Goal: Information Seeking & Learning: Learn about a topic

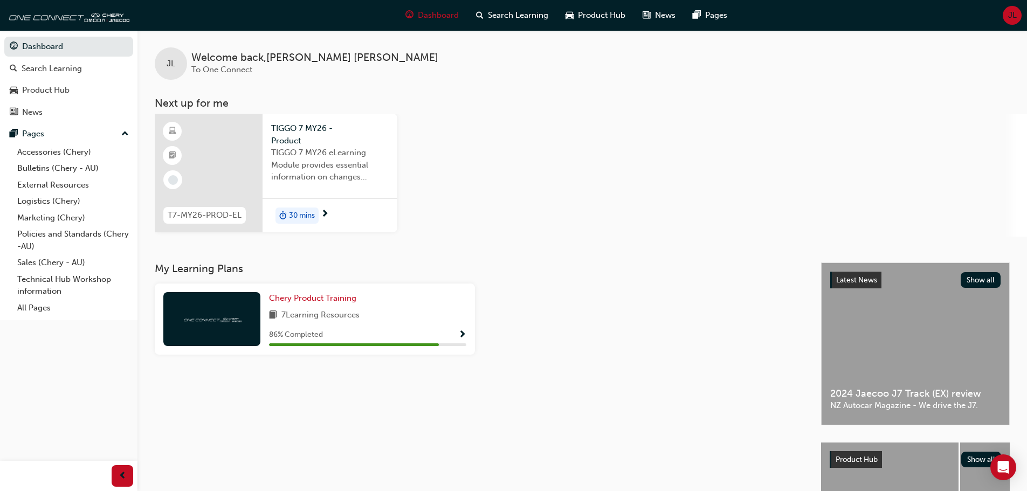
click at [334, 184] on div "TIGGO 7 MY26 eLearning Module provides essential information on changes introdu…" at bounding box center [330, 168] width 118 height 43
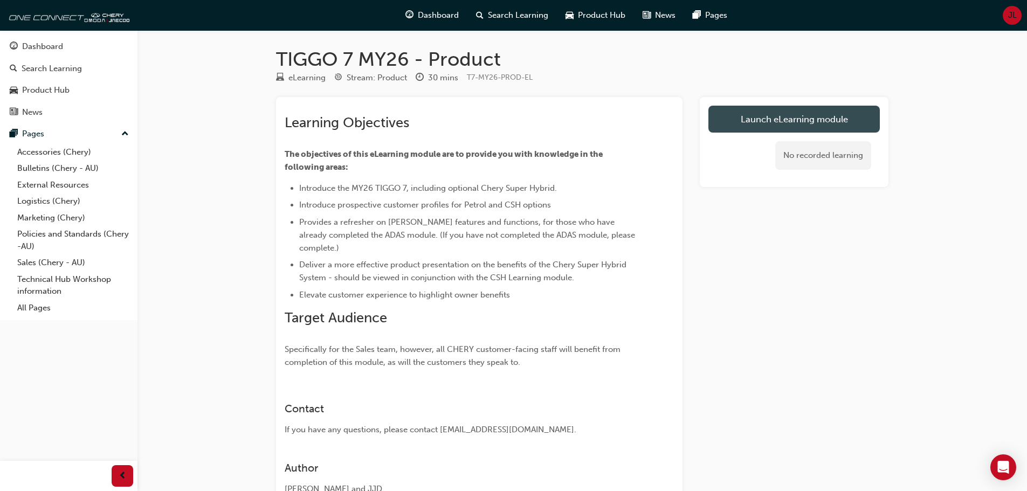
click at [781, 121] on link "Launch eLearning module" at bounding box center [793, 119] width 171 height 27
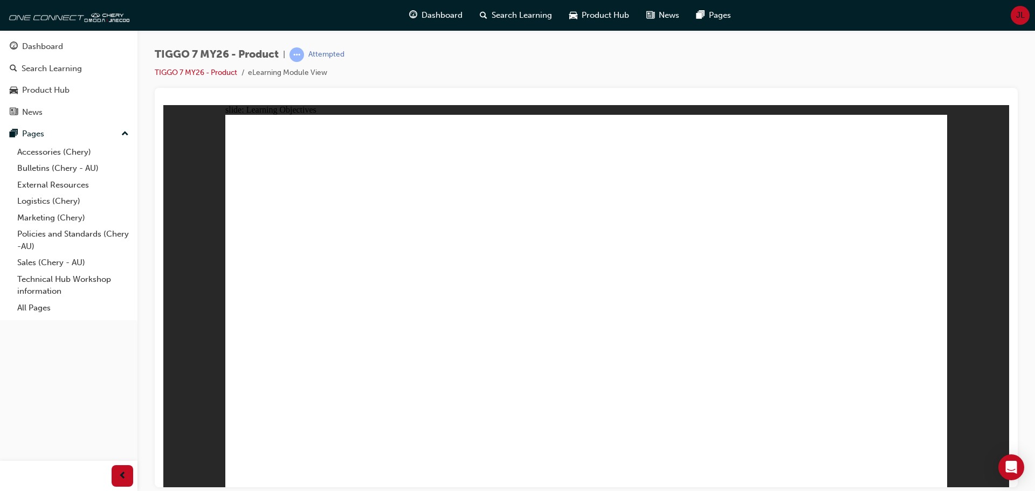
drag, startPoint x: 717, startPoint y: 375, endPoint x: 738, endPoint y: 378, distance: 21.4
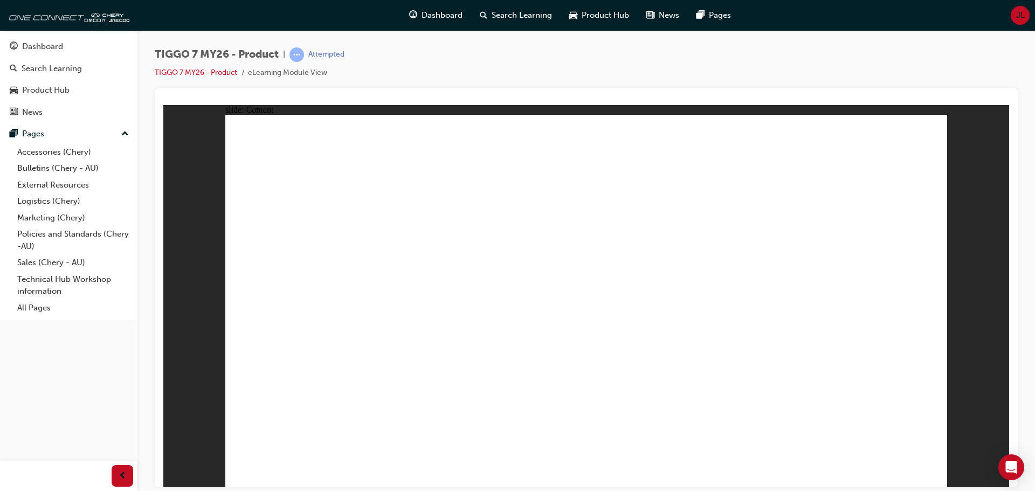
drag, startPoint x: 306, startPoint y: 384, endPoint x: 307, endPoint y: 398, distance: 14.0
drag, startPoint x: 307, startPoint y: 407, endPoint x: 308, endPoint y: 425, distance: 18.9
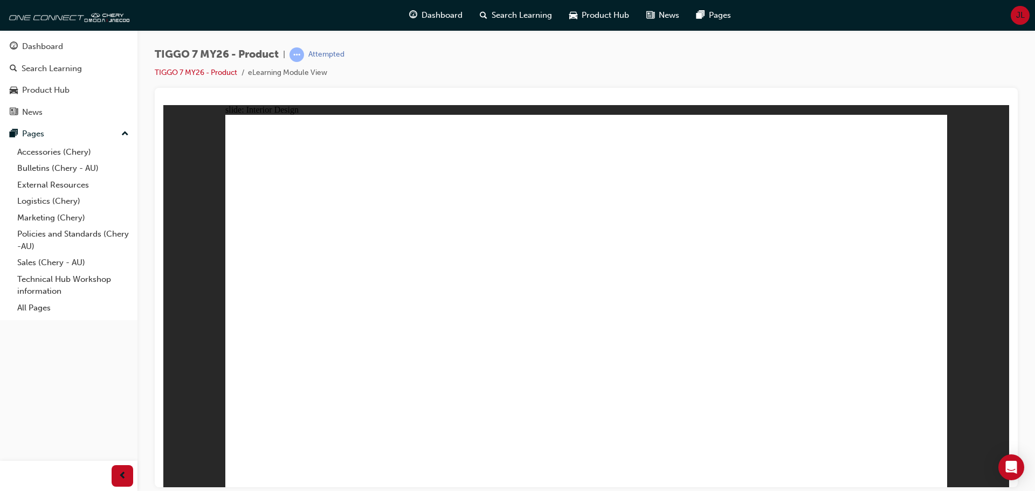
drag, startPoint x: 308, startPoint y: 426, endPoint x: 626, endPoint y: 479, distance: 322.5
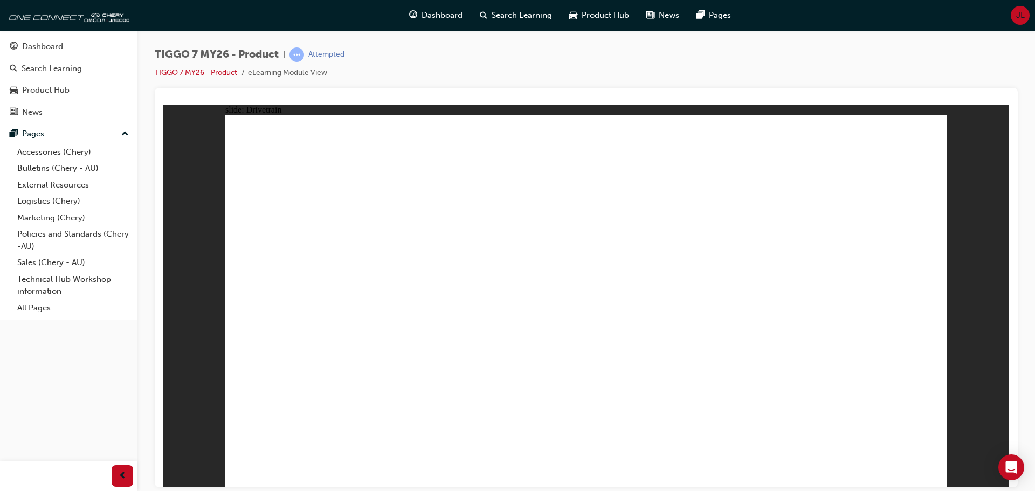
drag, startPoint x: 298, startPoint y: 389, endPoint x: 304, endPoint y: 408, distance: 19.3
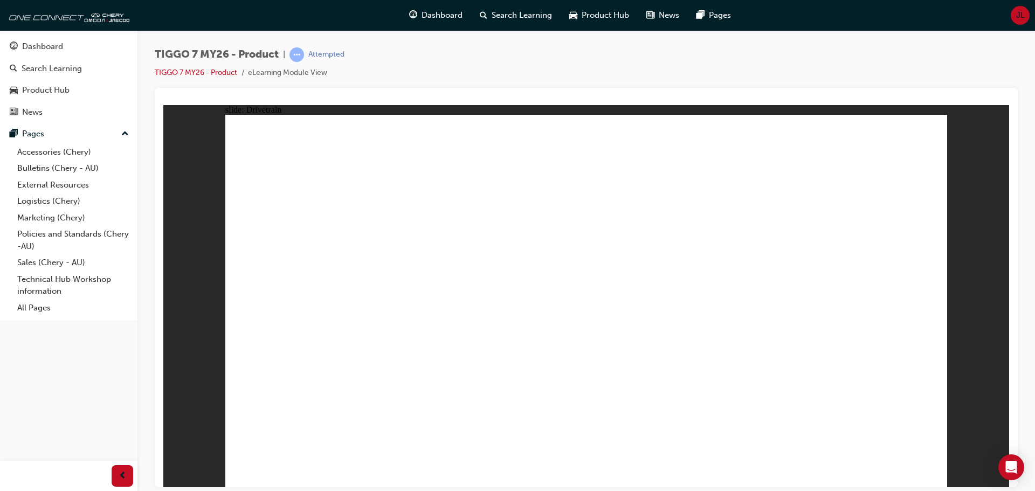
drag, startPoint x: 305, startPoint y: 414, endPoint x: 306, endPoint y: 419, distance: 6.0
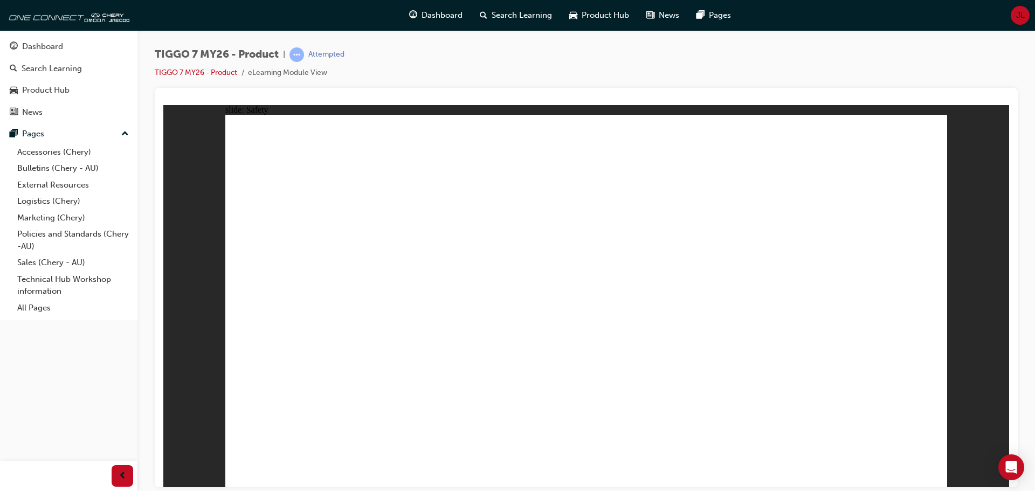
drag, startPoint x: 319, startPoint y: 390, endPoint x: 317, endPoint y: 410, distance: 20.6
drag, startPoint x: 317, startPoint y: 410, endPoint x: 514, endPoint y: 438, distance: 199.3
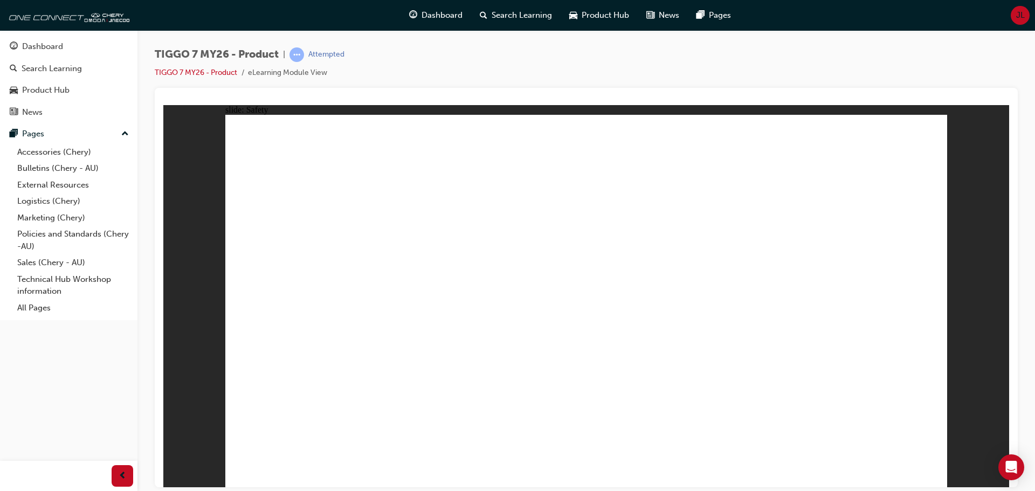
drag, startPoint x: 486, startPoint y: 274, endPoint x: 532, endPoint y: 276, distance: 45.9
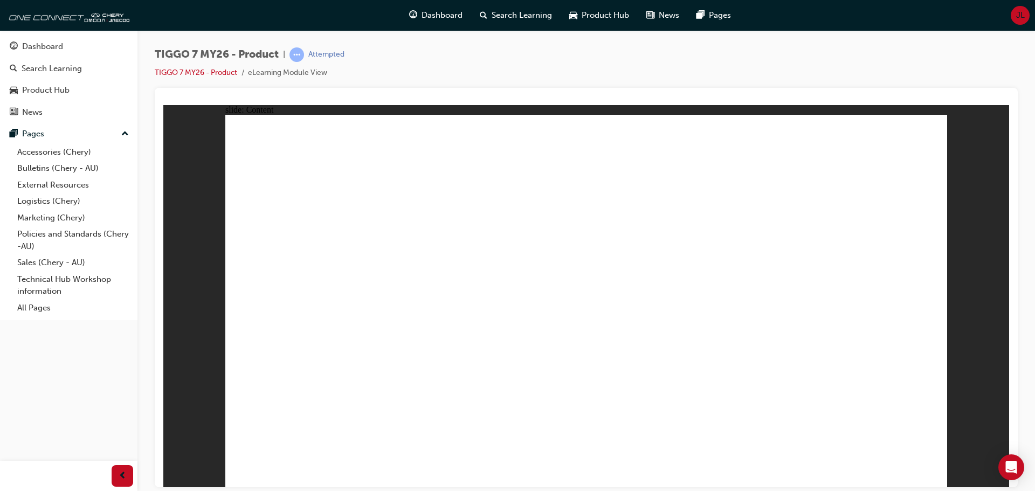
drag, startPoint x: 581, startPoint y: 283, endPoint x: 603, endPoint y: 276, distance: 23.6
drag, startPoint x: 700, startPoint y: 257, endPoint x: 762, endPoint y: 260, distance: 62.1
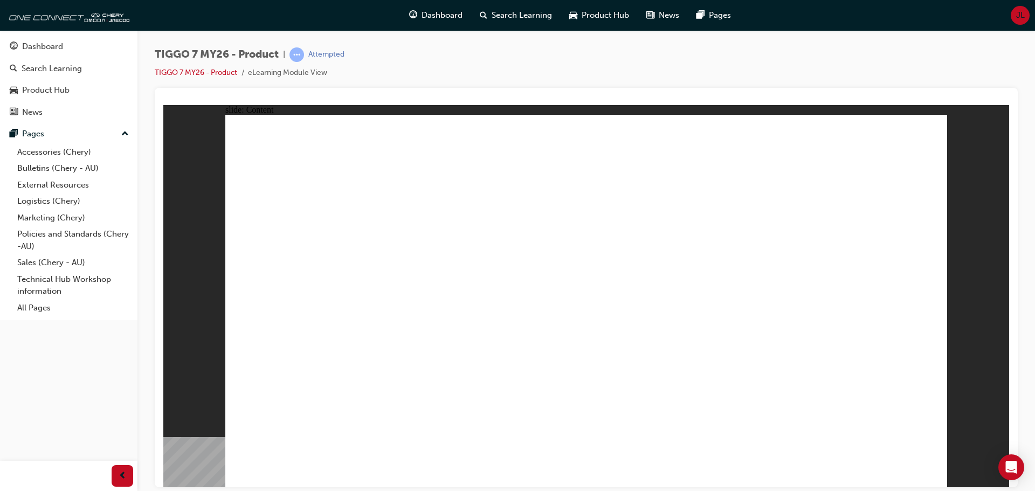
drag, startPoint x: 481, startPoint y: 352, endPoint x: 429, endPoint y: 358, distance: 52.6
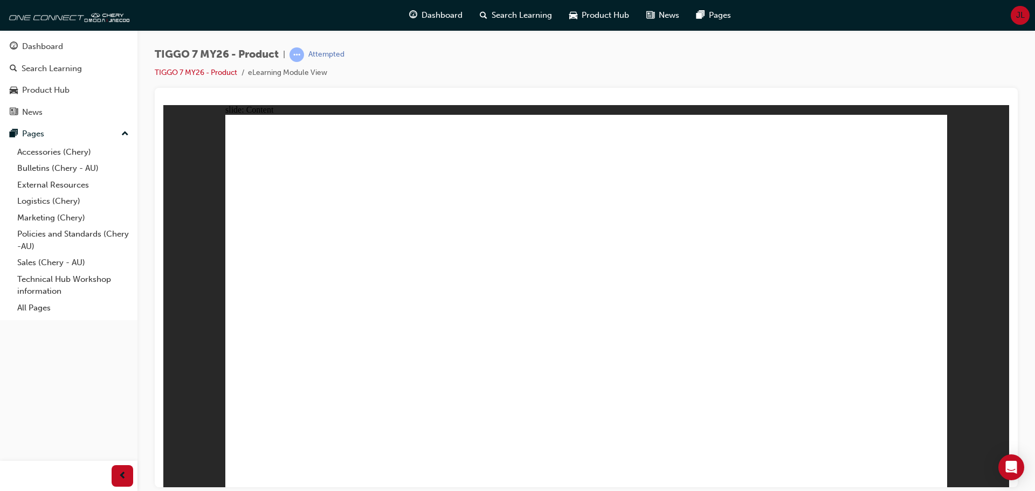
drag, startPoint x: 623, startPoint y: 300, endPoint x: 637, endPoint y: 299, distance: 14.6
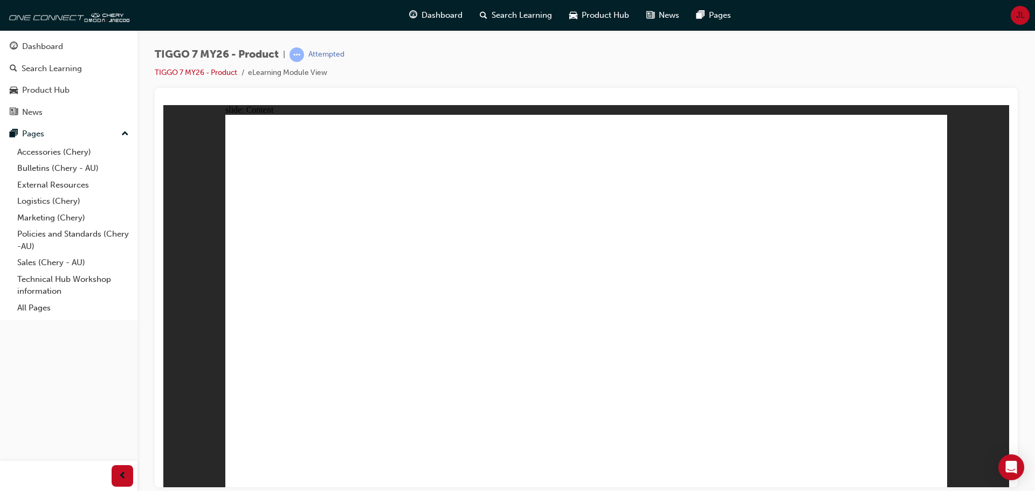
drag, startPoint x: 924, startPoint y: 468, endPoint x: 398, endPoint y: 388, distance: 531.7
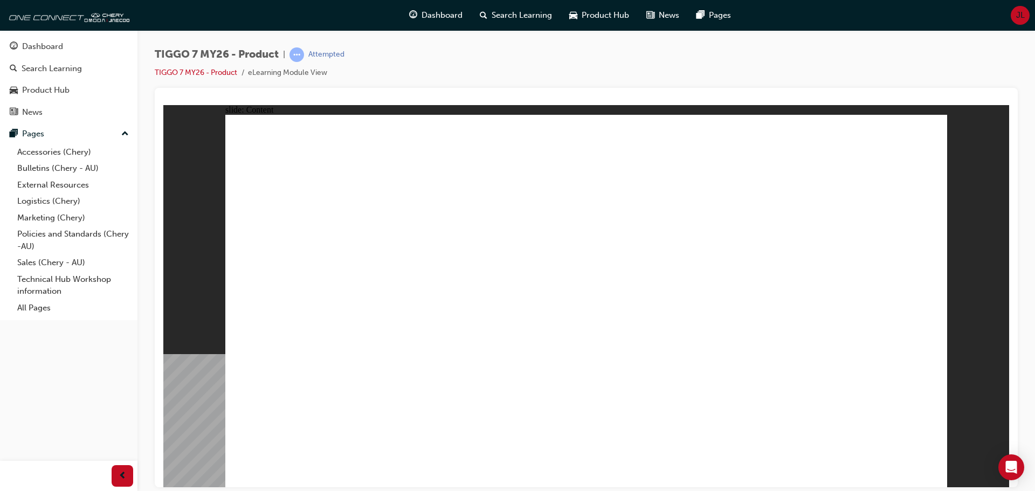
drag, startPoint x: 924, startPoint y: 471, endPoint x: 830, endPoint y: 459, distance: 94.5
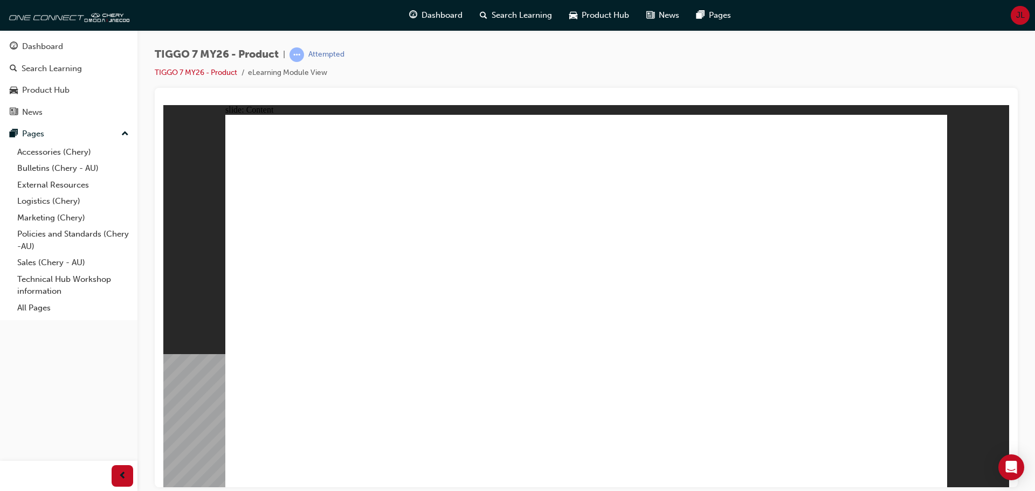
drag, startPoint x: 830, startPoint y: 459, endPoint x: 671, endPoint y: 350, distance: 192.8
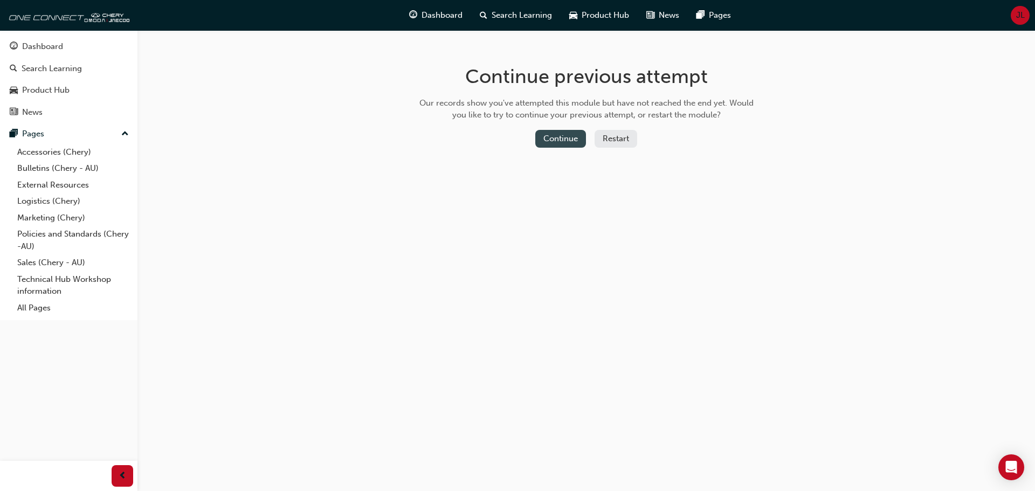
click at [560, 139] on button "Continue" at bounding box center [560, 139] width 51 height 18
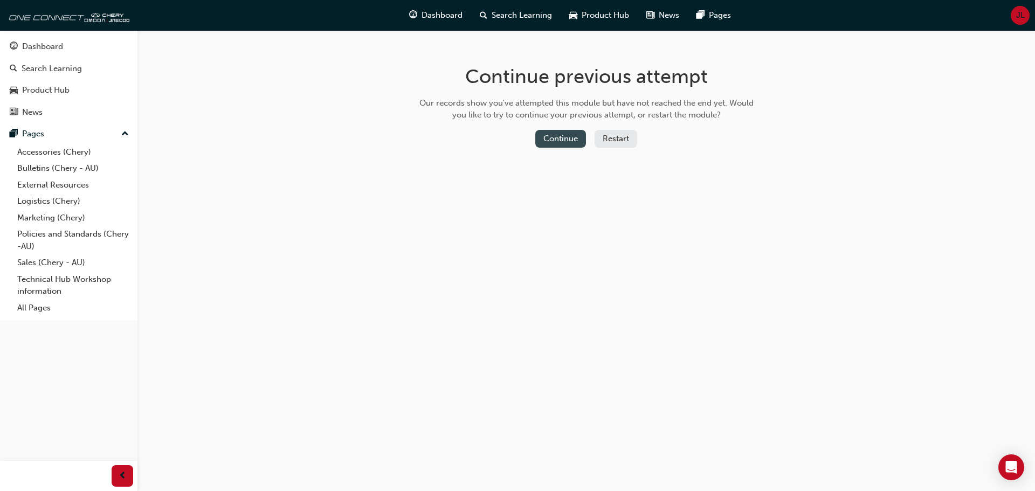
click at [568, 133] on button "Continue" at bounding box center [560, 139] width 51 height 18
